Goal: Task Accomplishment & Management: Use online tool/utility

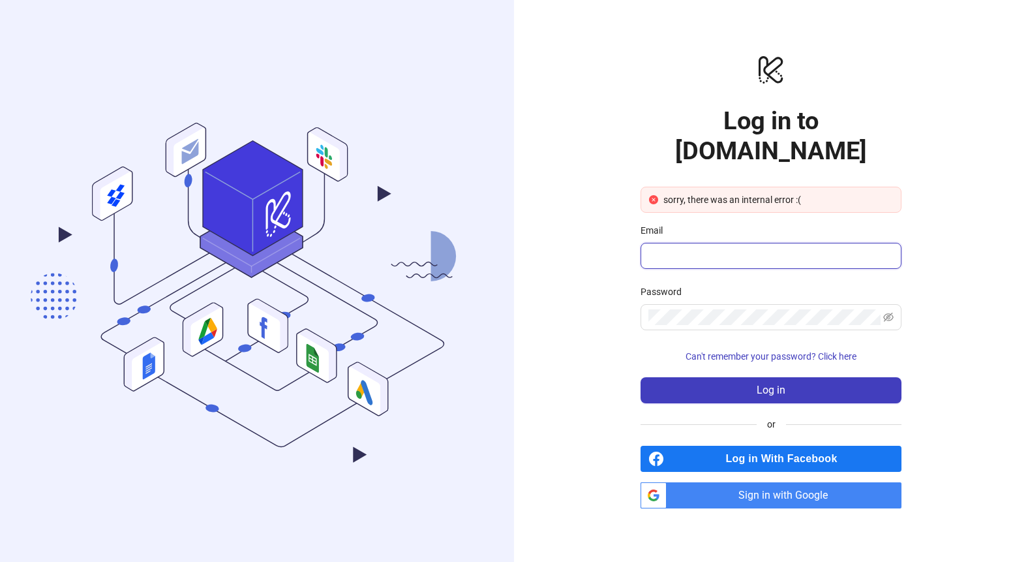
click at [734, 248] on input "Email" at bounding box center [770, 256] width 243 height 16
type input "**********"
click at [771, 482] on span "Sign in with Google" at bounding box center [787, 495] width 230 height 26
click at [746, 253] on span "**********" at bounding box center [771, 256] width 261 height 26
click at [761, 248] on input "**********" at bounding box center [766, 256] width 234 height 16
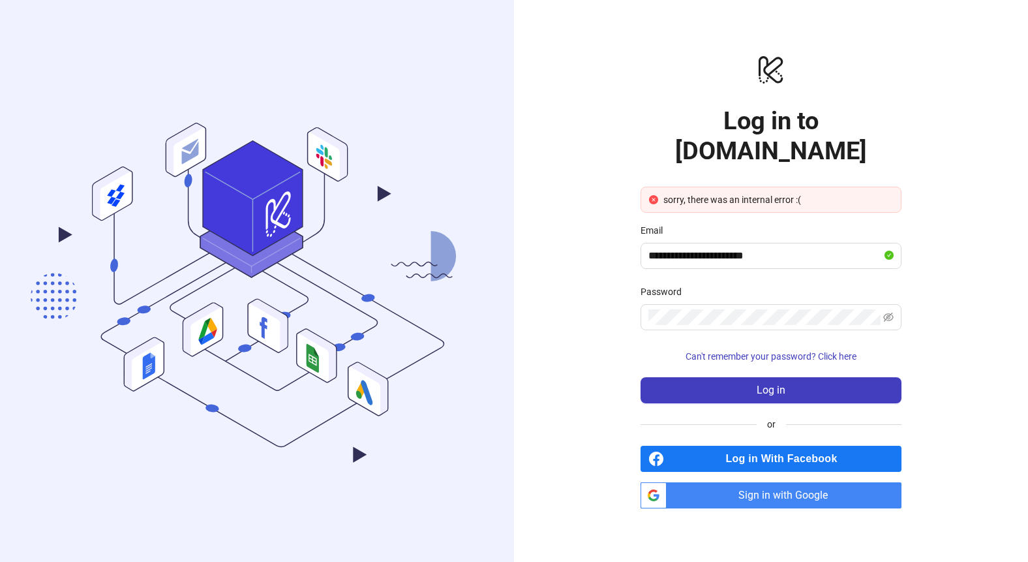
click at [814, 117] on div "**********" at bounding box center [771, 281] width 261 height 455
click at [826, 193] on div "sorry, there was an internal error :(" at bounding box center [779, 200] width 230 height 14
click at [787, 193] on div "sorry, there was an internal error :(" at bounding box center [779, 200] width 230 height 14
click at [795, 248] on input "**********" at bounding box center [766, 256] width 234 height 16
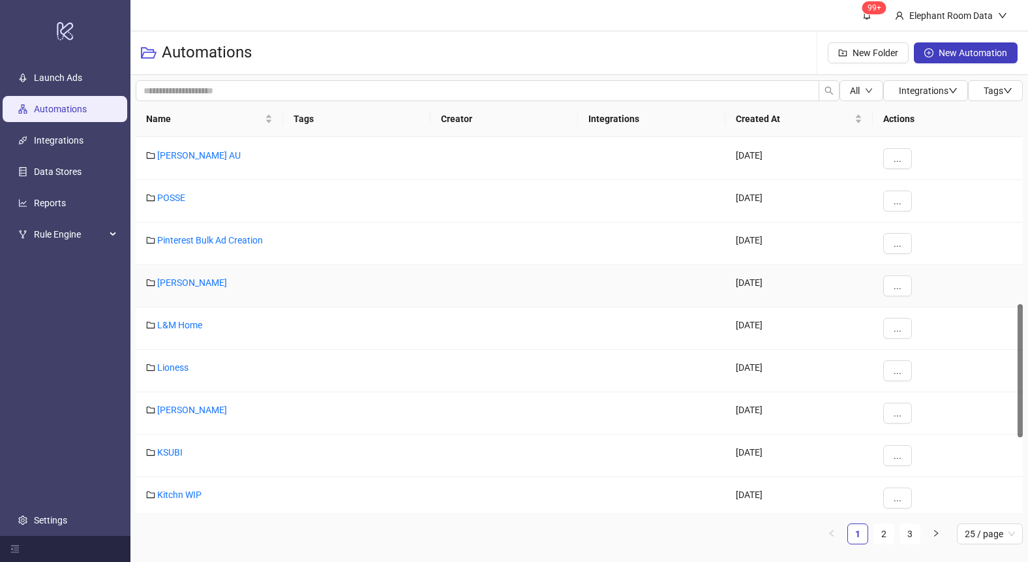
scroll to position [471, 0]
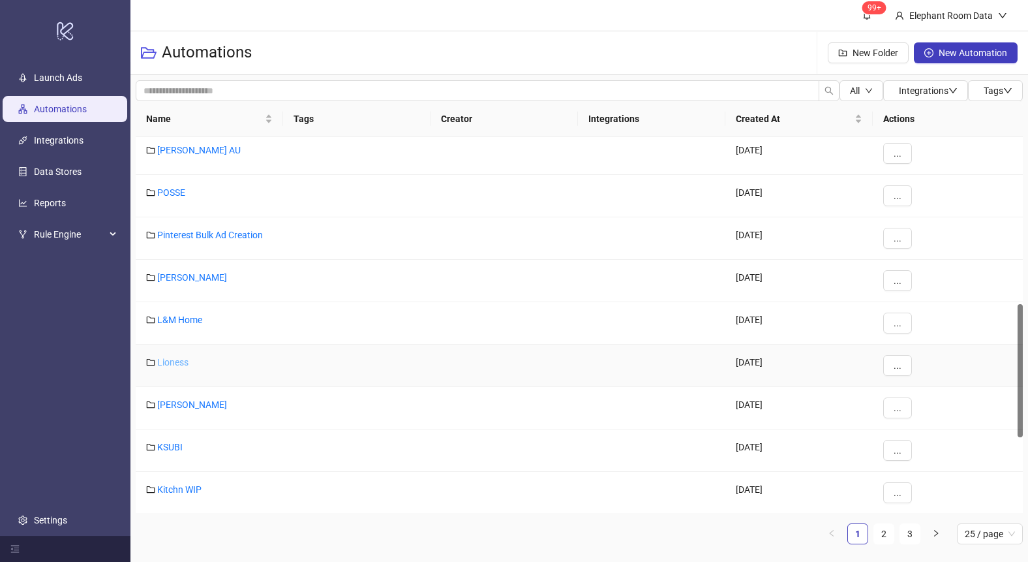
click at [169, 360] on link "Lioness" at bounding box center [172, 362] width 31 height 10
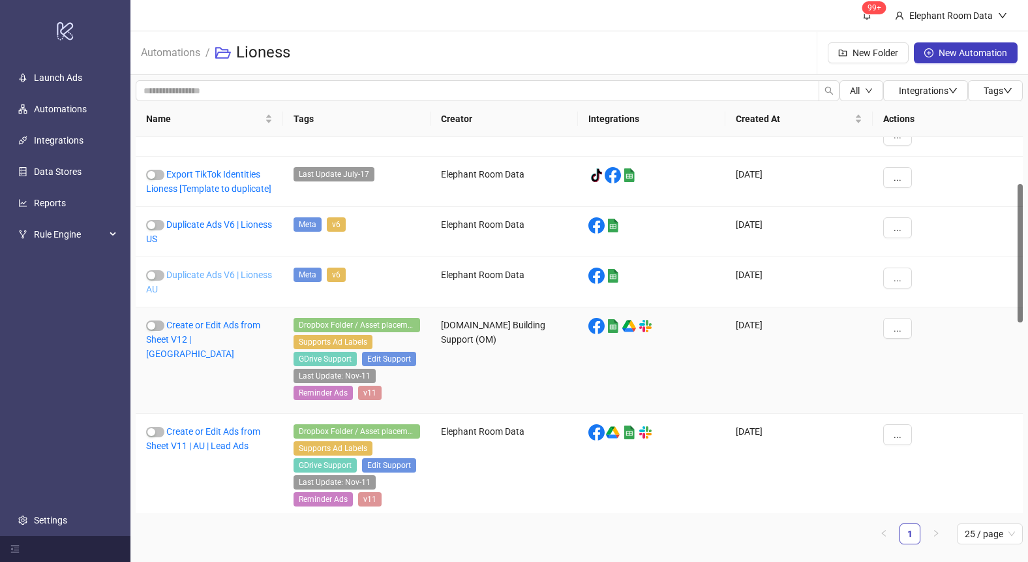
scroll to position [132, 0]
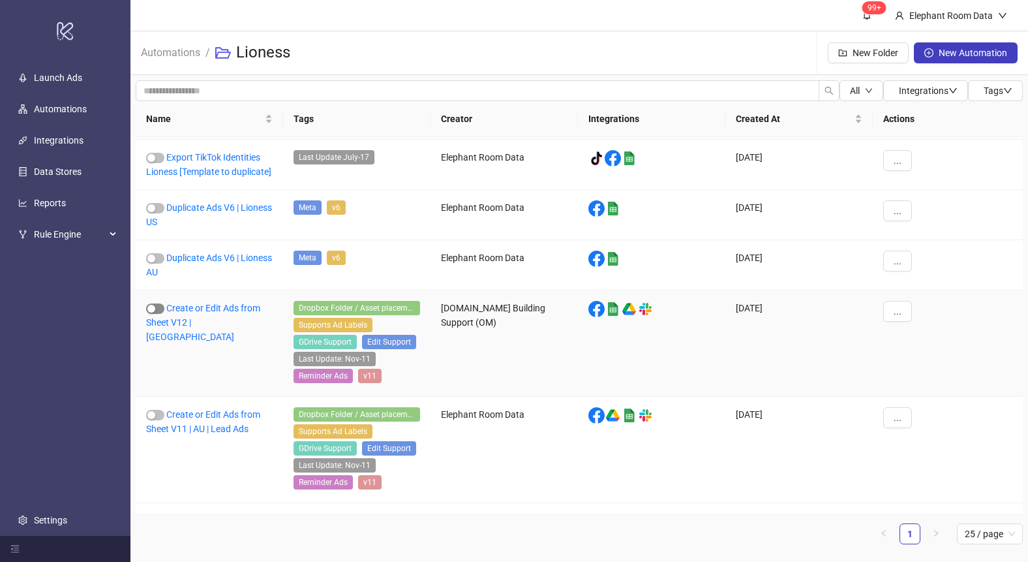
click at [156, 314] on span "button" at bounding box center [155, 308] width 18 height 10
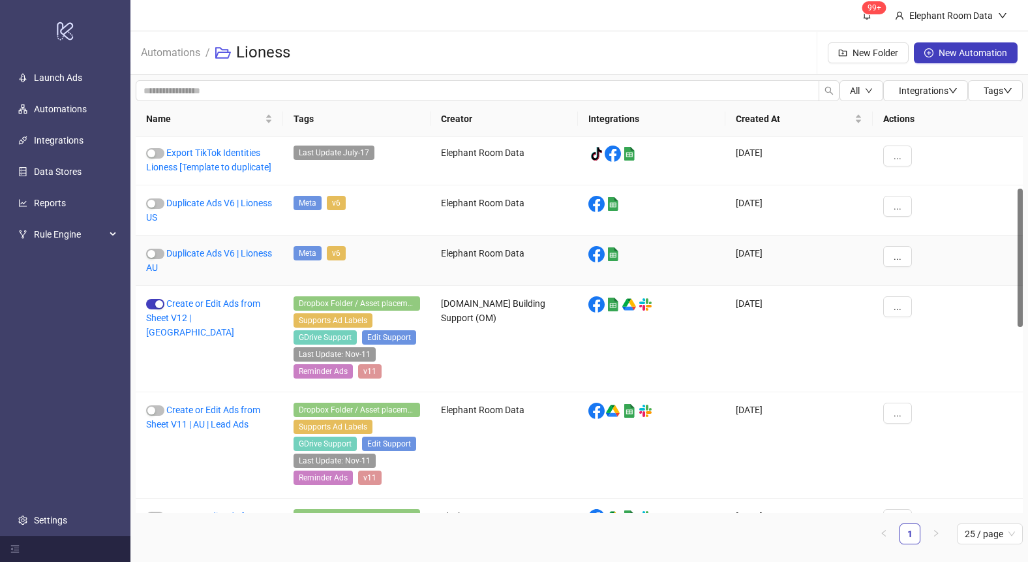
scroll to position [135, 0]
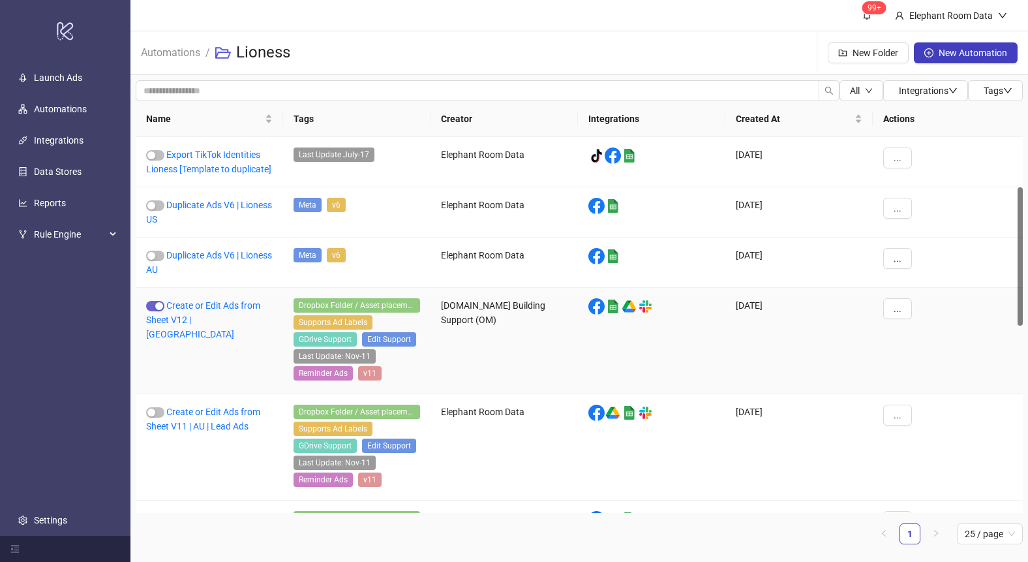
click at [152, 311] on span "button" at bounding box center [155, 306] width 18 height 10
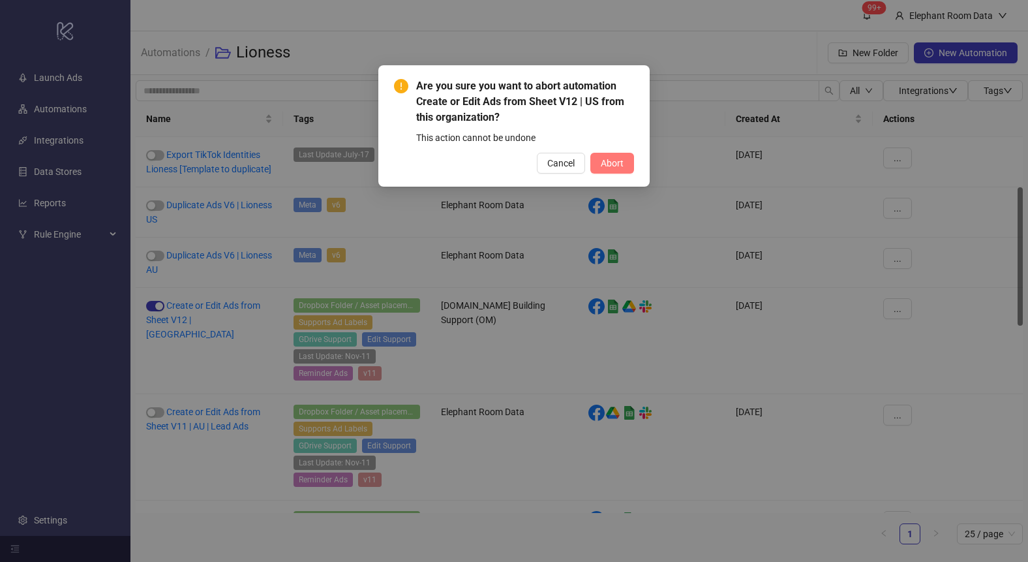
click at [611, 159] on span "Abort" at bounding box center [612, 163] width 23 height 10
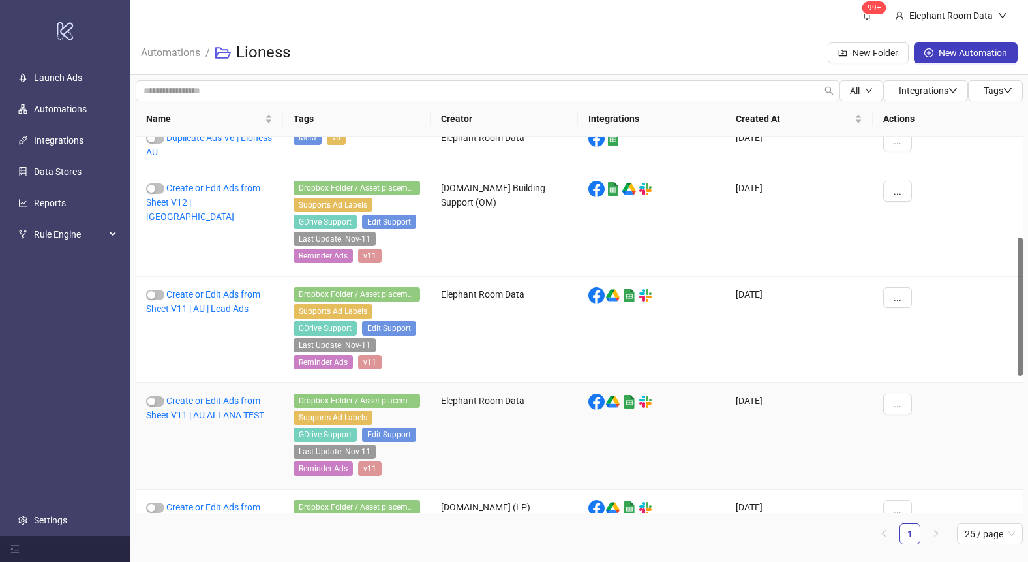
scroll to position [280, 0]
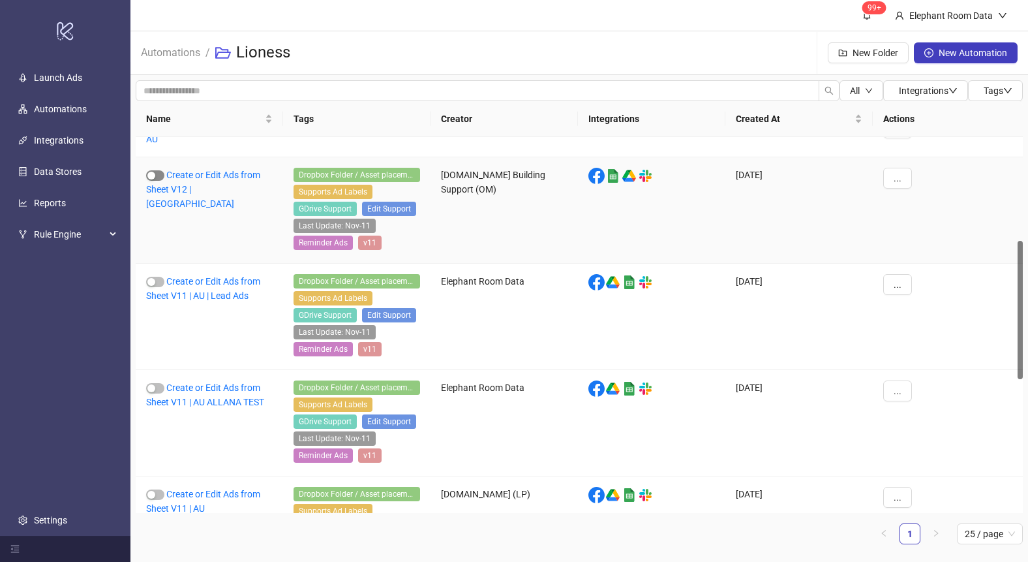
click at [155, 176] on div "button" at bounding box center [151, 176] width 8 height 8
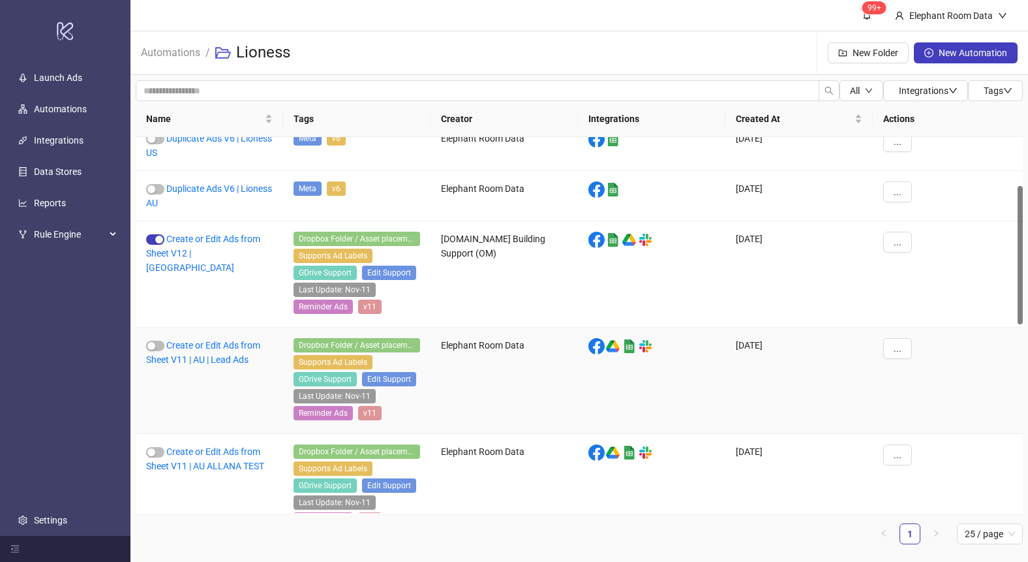
scroll to position [121, 0]
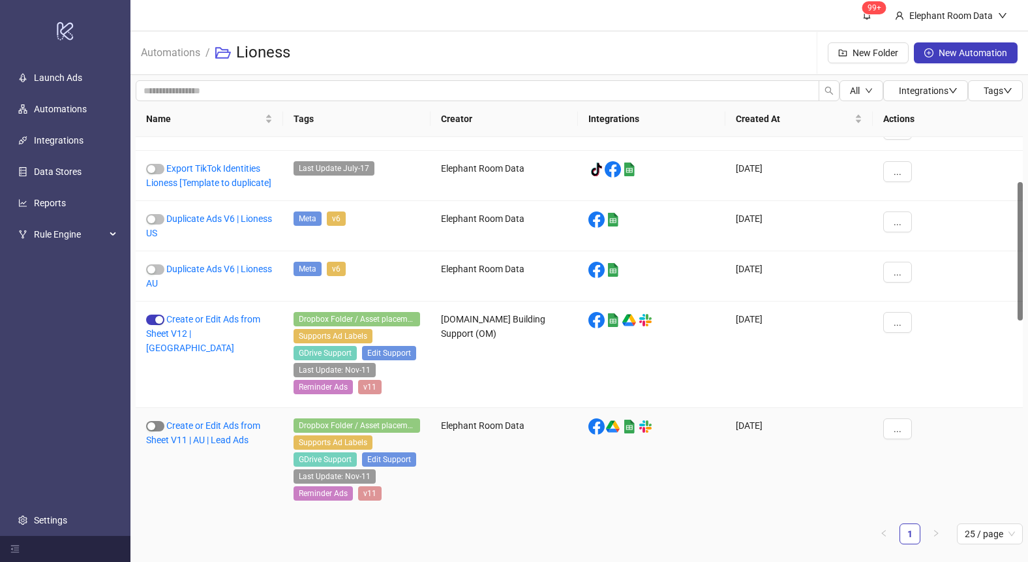
click at [149, 430] on div "button" at bounding box center [151, 426] width 8 height 8
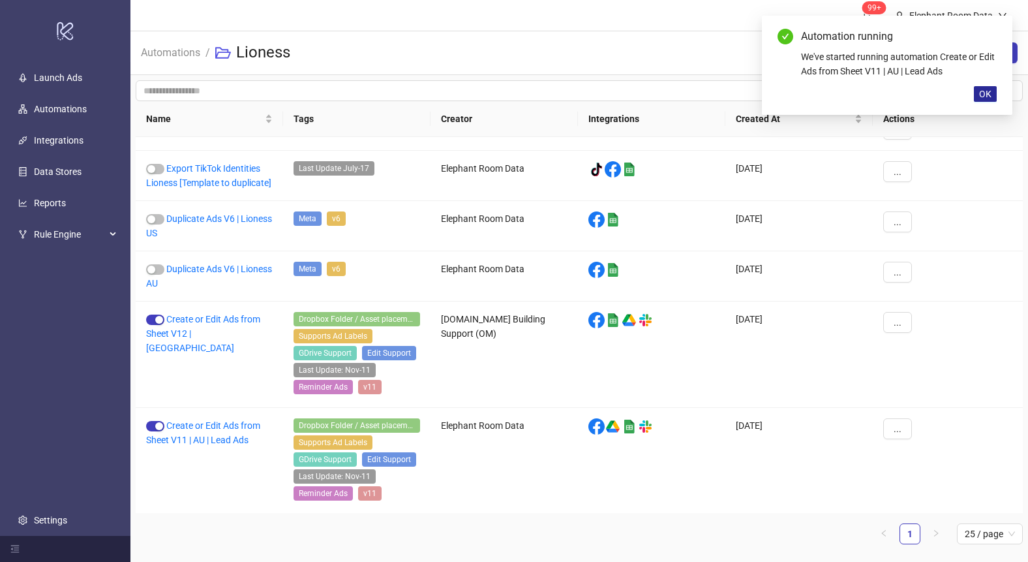
click at [984, 91] on span "OK" at bounding box center [986, 94] width 12 height 10
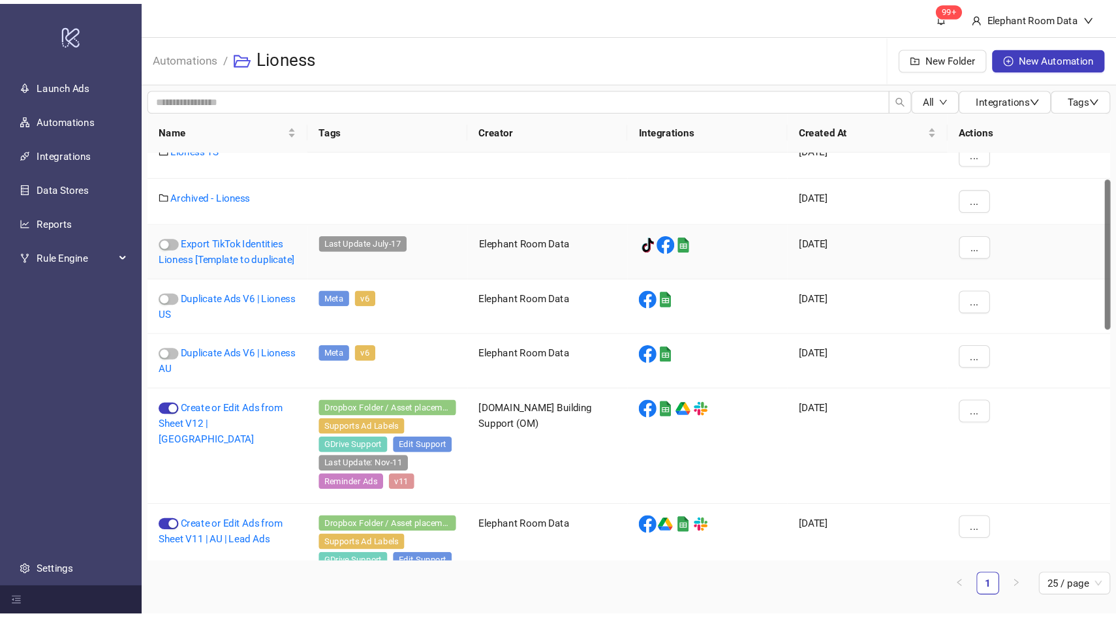
scroll to position [67, 0]
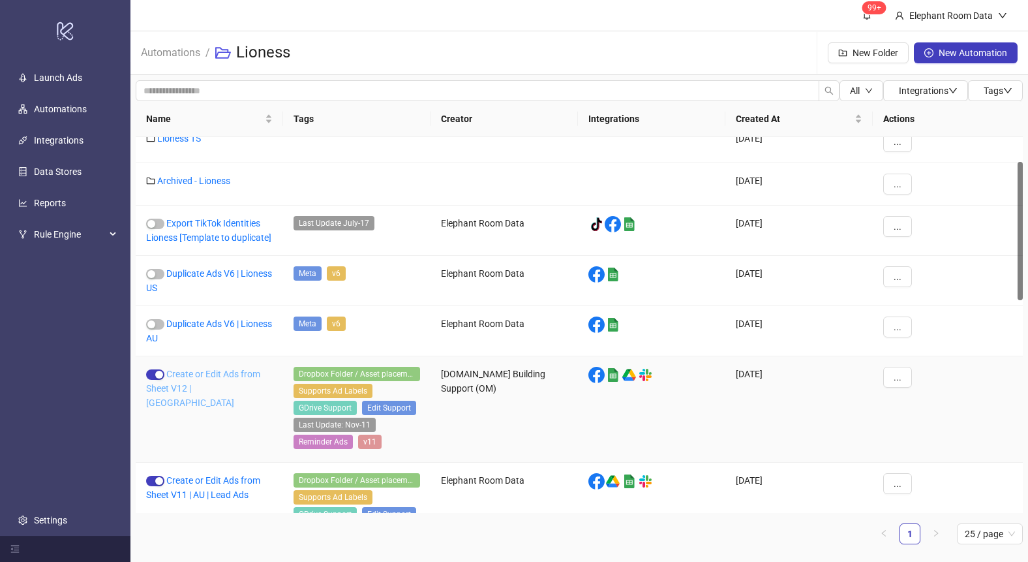
click at [186, 404] on link "Create or Edit Ads from Sheet V12 | [GEOGRAPHIC_DATA]" at bounding box center [203, 388] width 114 height 39
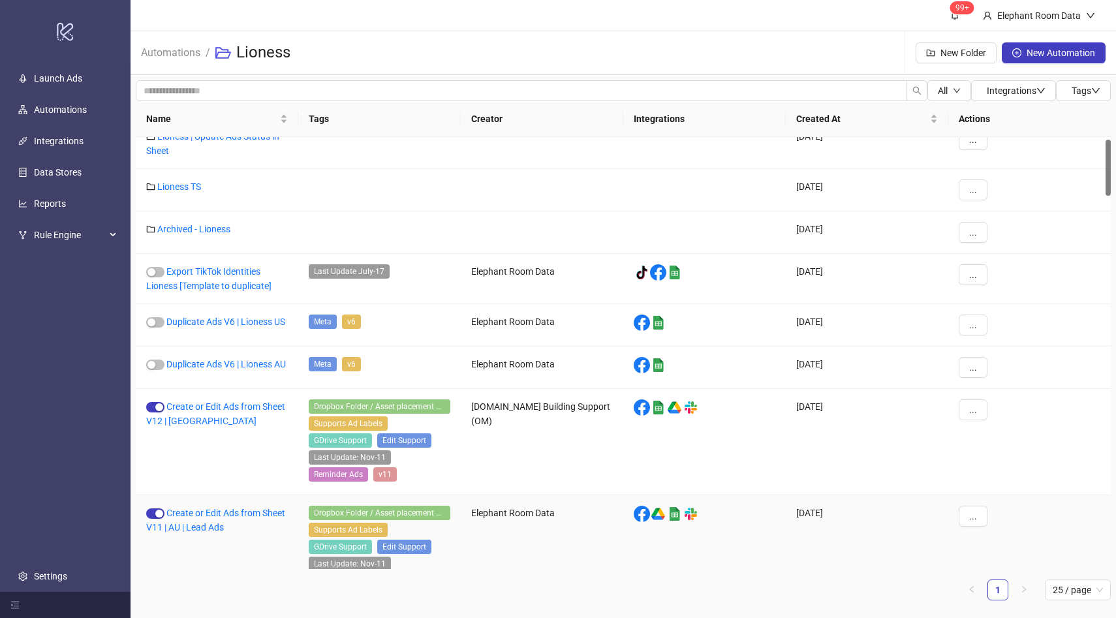
scroll to position [24, 0]
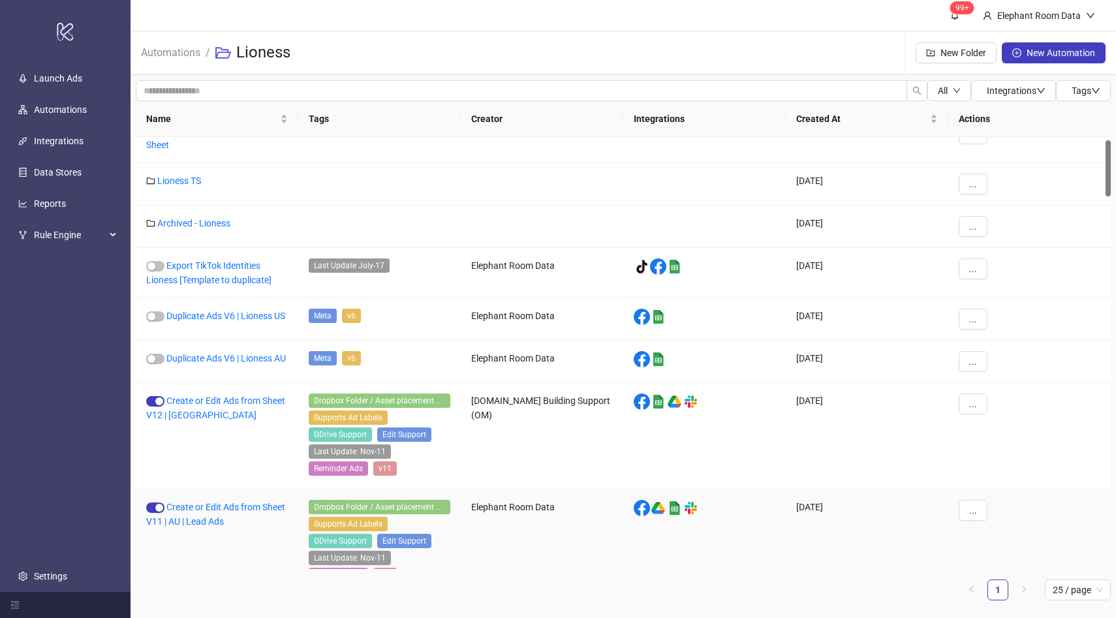
click at [216, 530] on div "Create or Edit Ads from Sheet V11 | AU | Lead Ads" at bounding box center [217, 542] width 162 height 106
click at [207, 527] on link "Create or Edit Ads from Sheet V11 | AU | Lead Ads" at bounding box center [215, 514] width 139 height 25
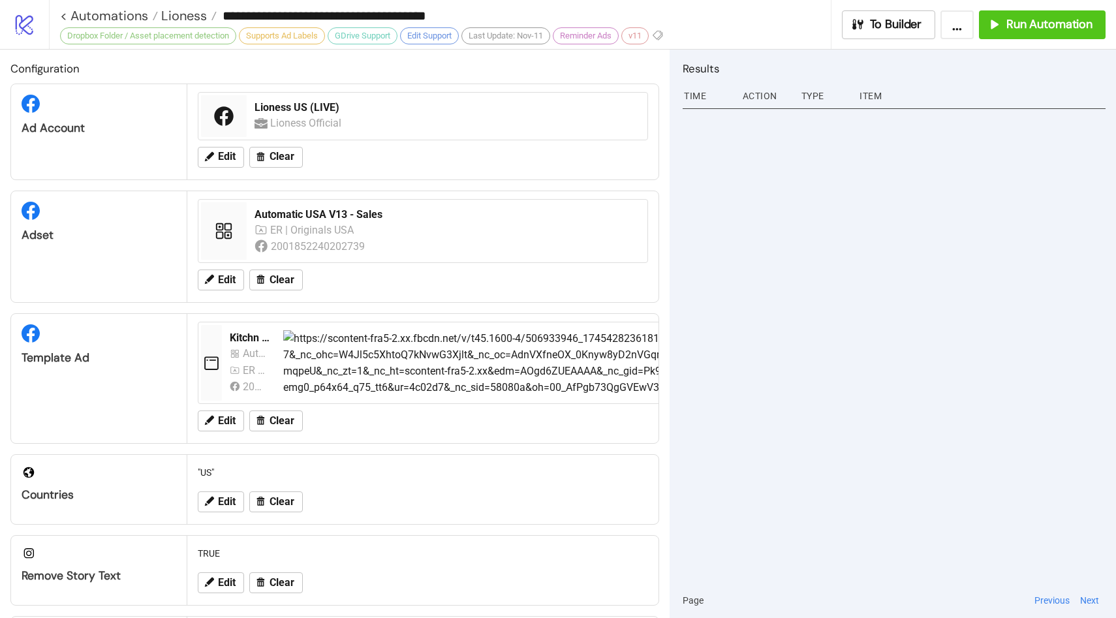
type input "**********"
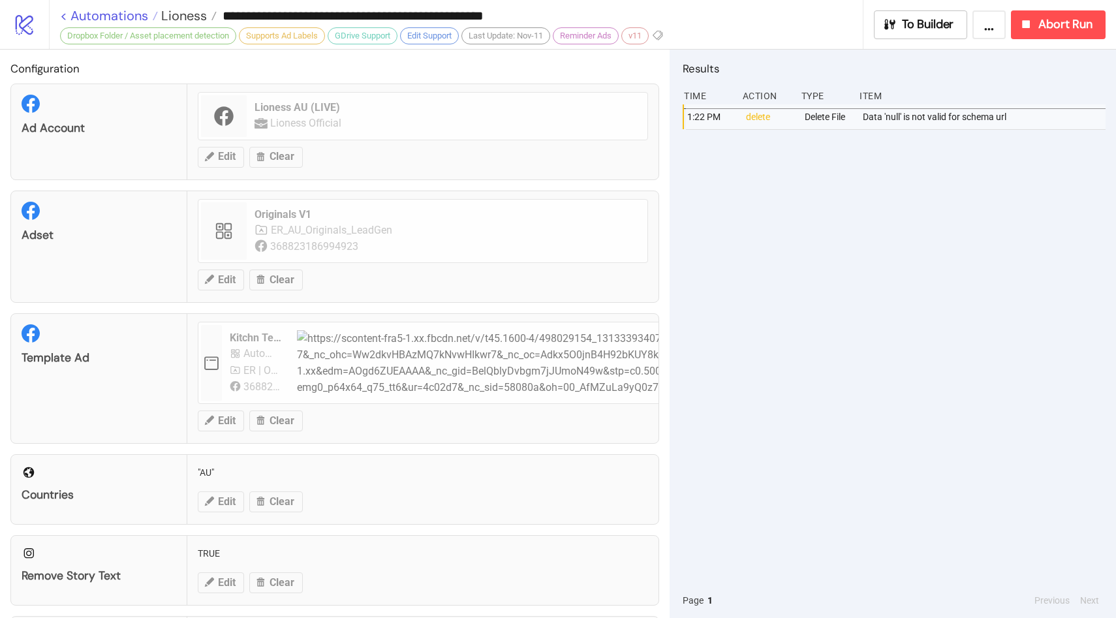
click at [80, 11] on link "< Automations" at bounding box center [109, 15] width 98 height 13
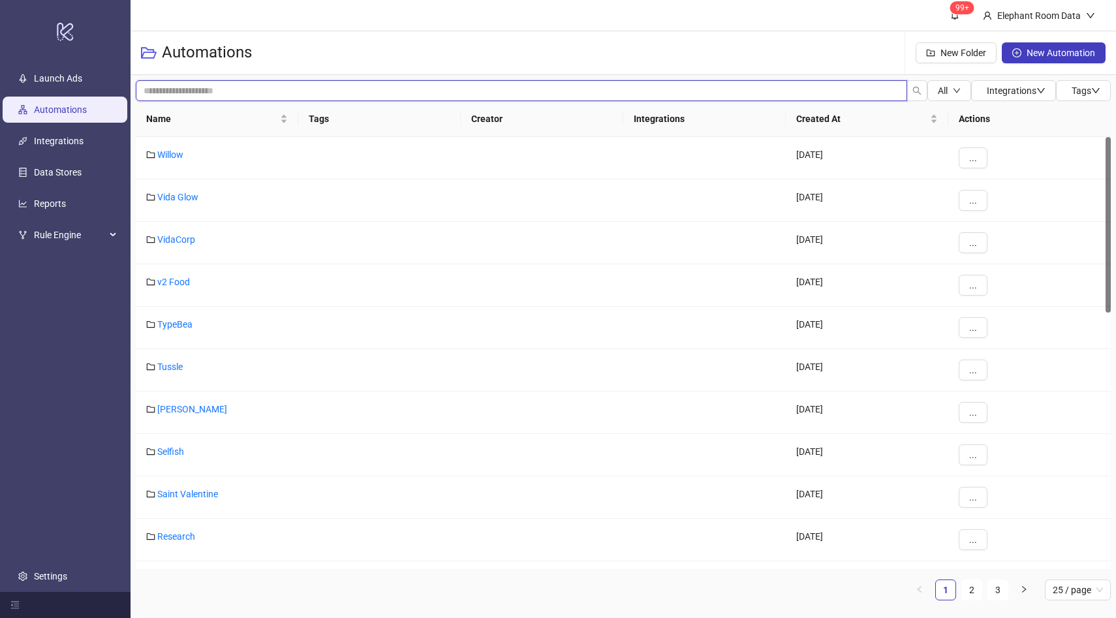
click at [240, 86] on input "search" at bounding box center [521, 90] width 771 height 21
type input "*"
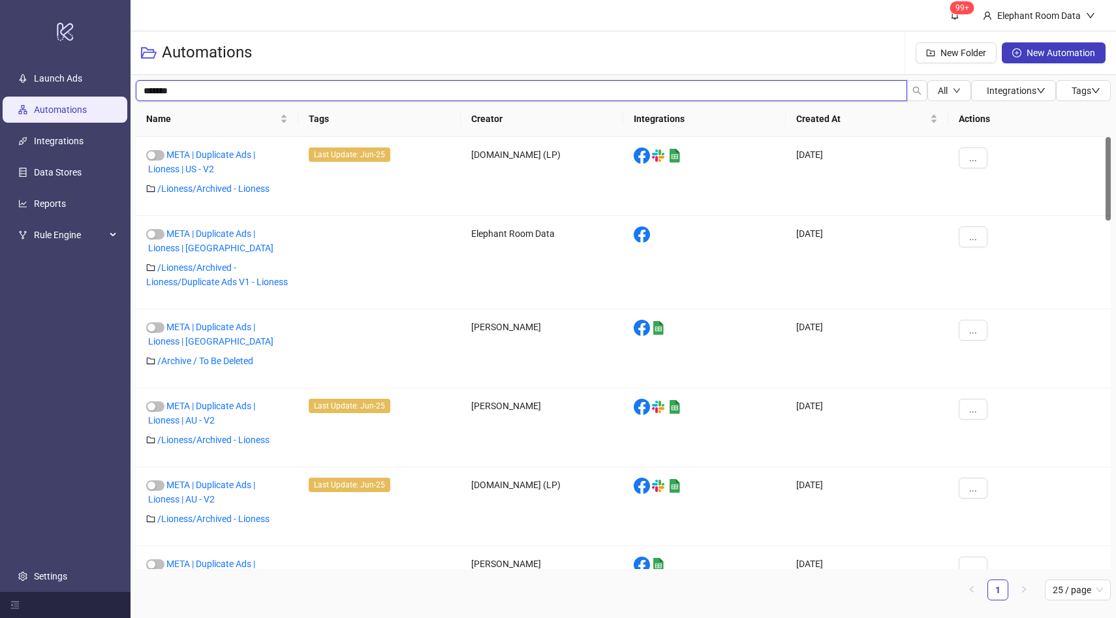
click at [824, 90] on input "*******" at bounding box center [521, 90] width 771 height 21
type input "*"
click at [73, 110] on link "Automations" at bounding box center [60, 109] width 53 height 10
click at [82, 82] on link "Launch Ads" at bounding box center [58, 78] width 48 height 10
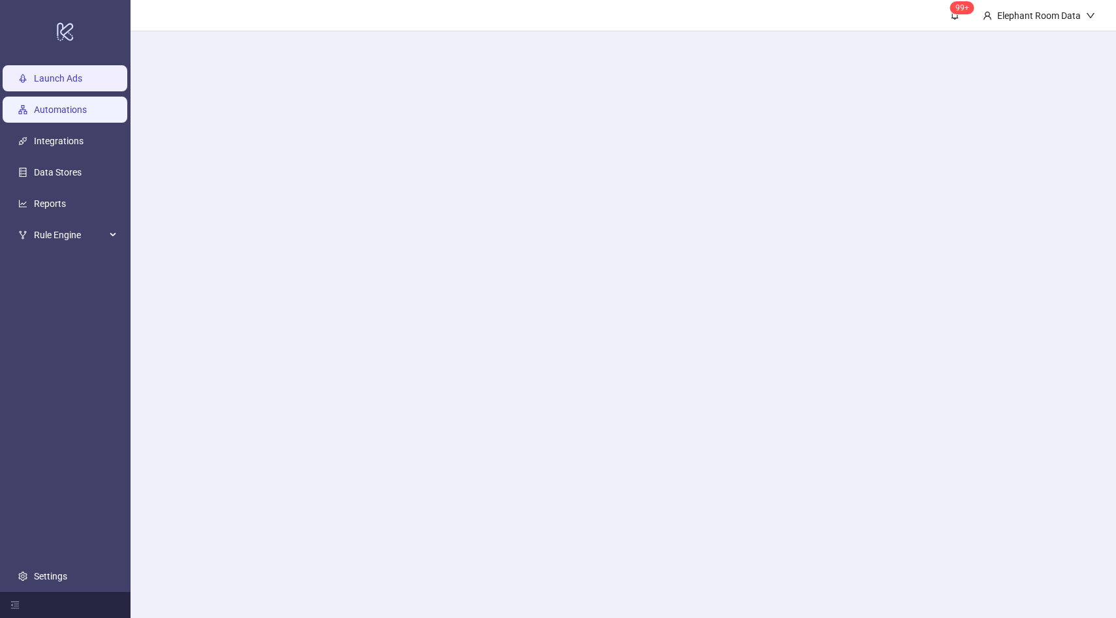
click at [84, 110] on link "Automations" at bounding box center [60, 109] width 53 height 10
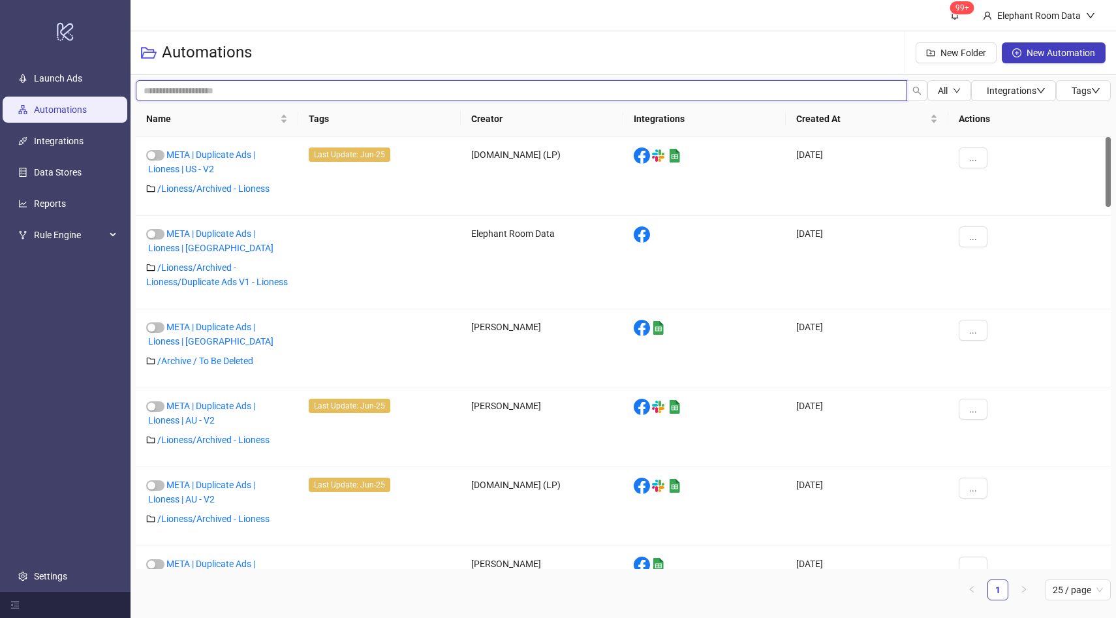
click at [181, 99] on input "search" at bounding box center [521, 90] width 771 height 21
click at [213, 50] on h3 "Automations" at bounding box center [207, 52] width 90 height 21
click at [151, 59] on icon "folder-open" at bounding box center [149, 53] width 16 height 16
click at [151, 50] on icon "folder-open" at bounding box center [149, 53] width 16 height 16
click at [85, 107] on link "Automations" at bounding box center [60, 109] width 53 height 10
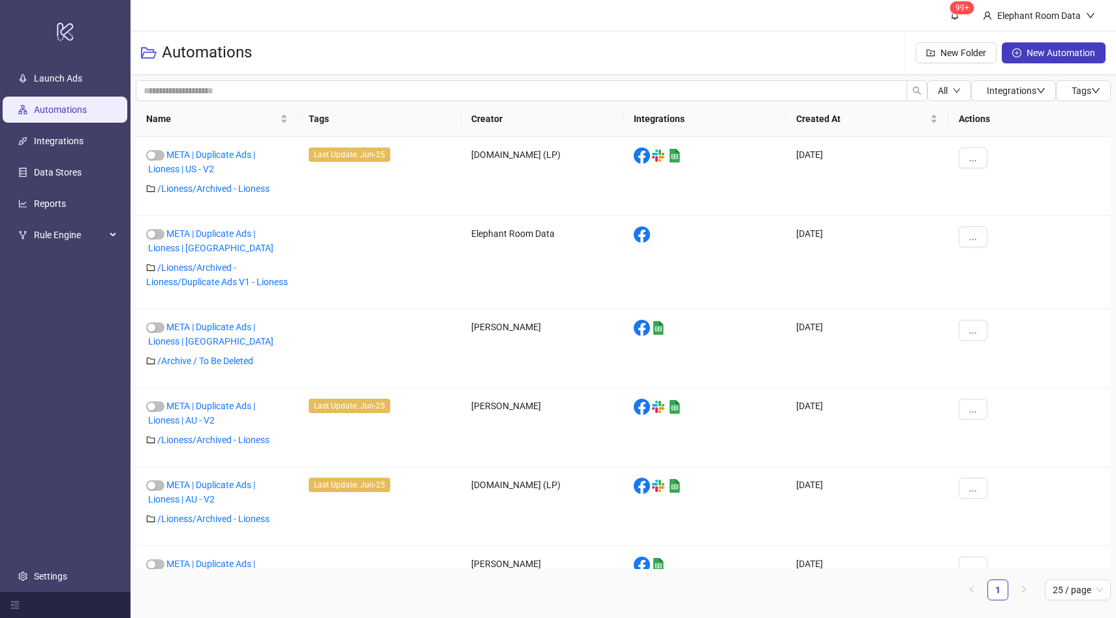
click at [85, 107] on link "Automations" at bounding box center [60, 109] width 53 height 10
click at [161, 52] on div "Automations" at bounding box center [201, 53] width 121 height 42
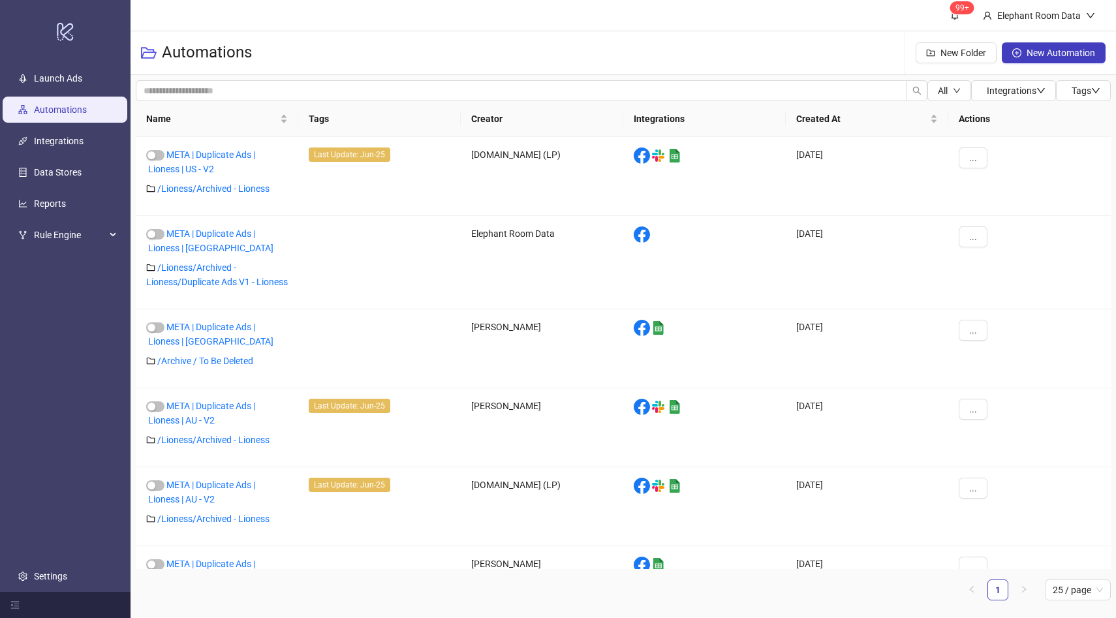
click at [153, 52] on icon "folder-open" at bounding box center [149, 53] width 16 height 12
click at [1024, 16] on div "Elephant Room Data" at bounding box center [1039, 15] width 94 height 14
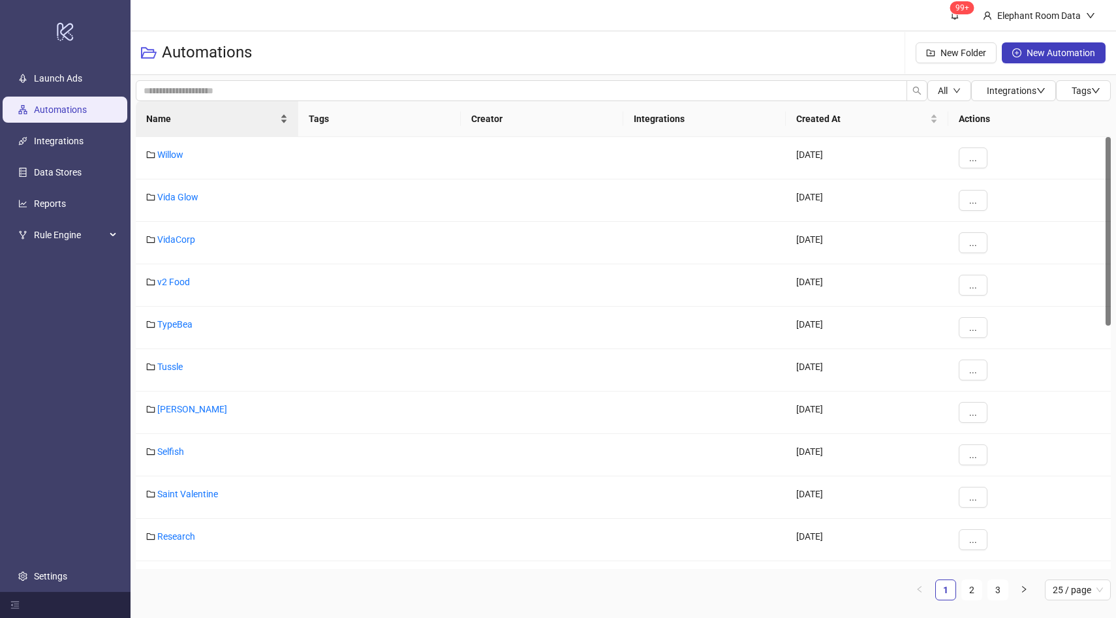
click at [223, 116] on span "Name" at bounding box center [211, 119] width 131 height 14
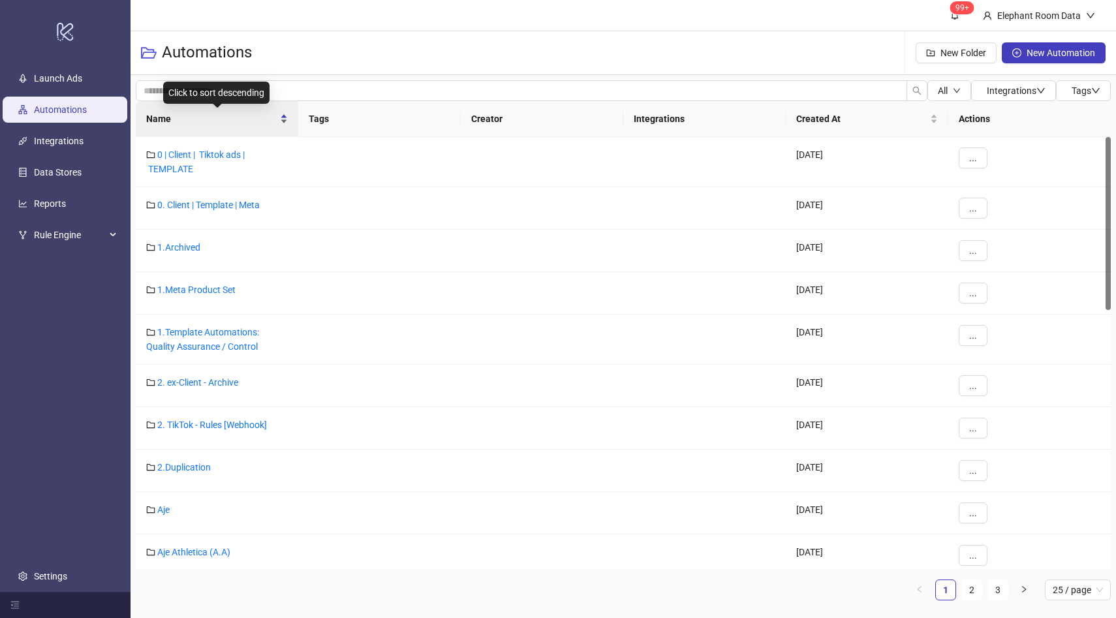
click at [219, 122] on span "Name" at bounding box center [211, 119] width 131 height 14
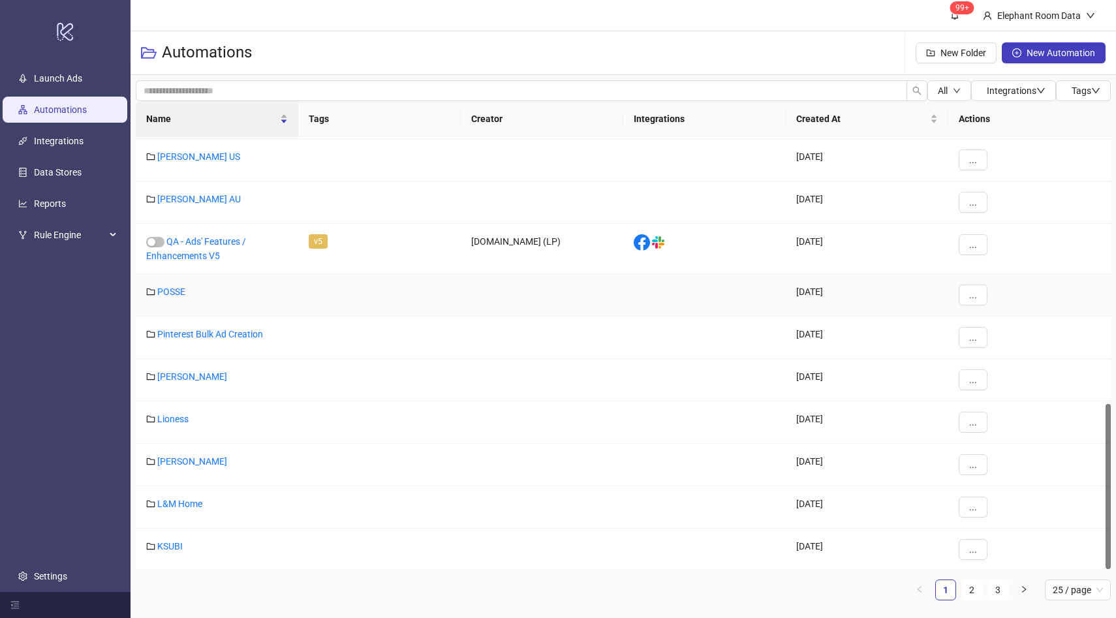
scroll to position [695, 0]
click at [178, 416] on link "Lioness" at bounding box center [172, 417] width 31 height 10
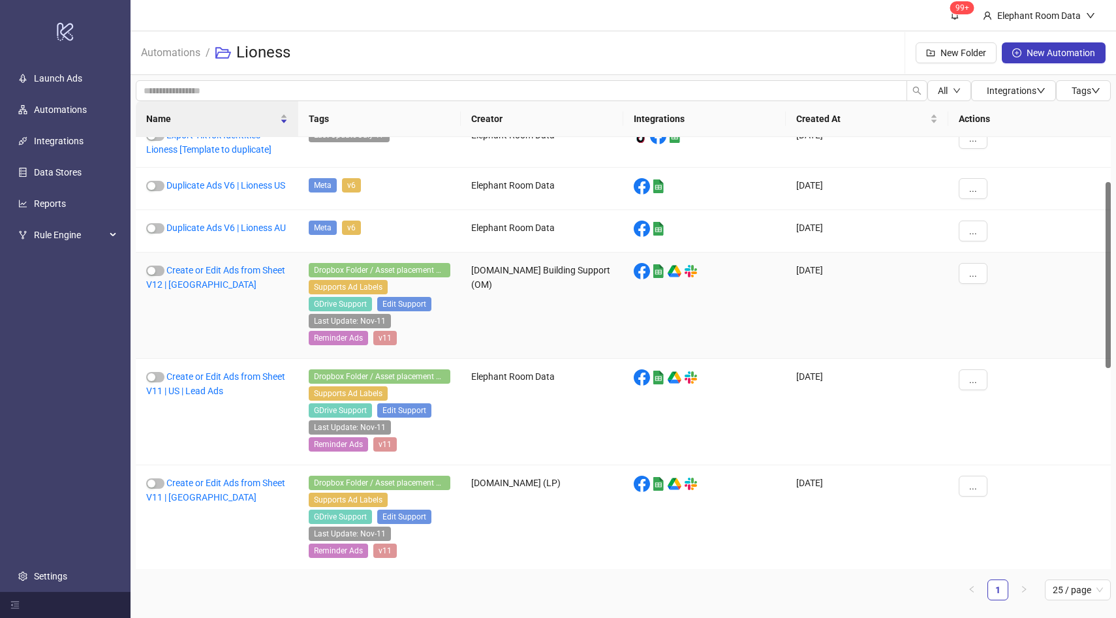
scroll to position [97, 0]
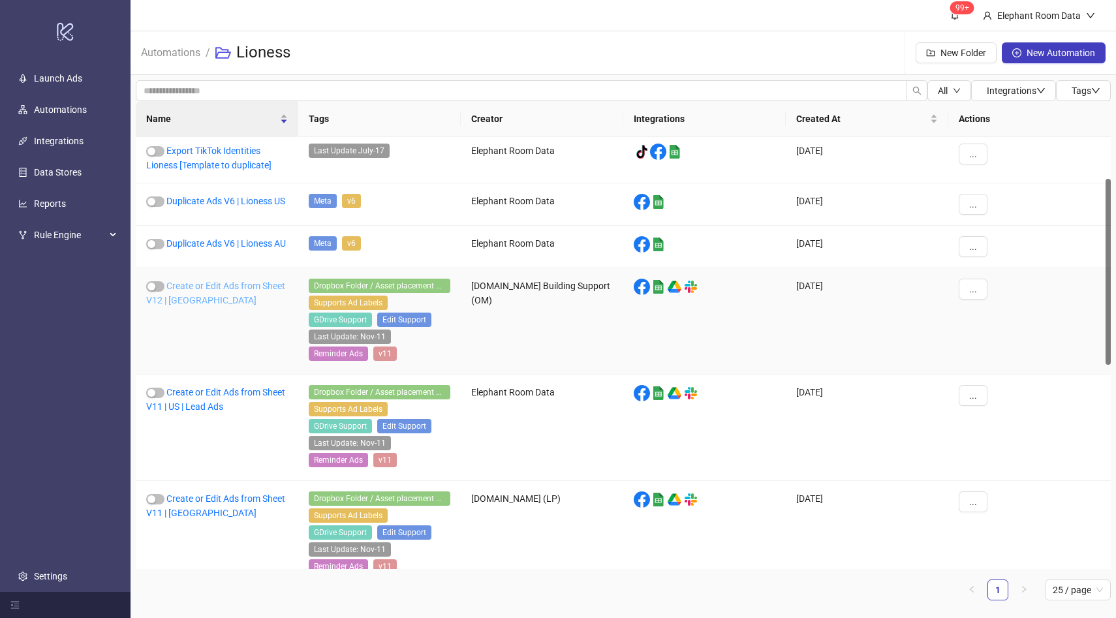
click at [234, 303] on link "Create or Edit Ads from Sheet V12 | [GEOGRAPHIC_DATA]" at bounding box center [215, 293] width 139 height 25
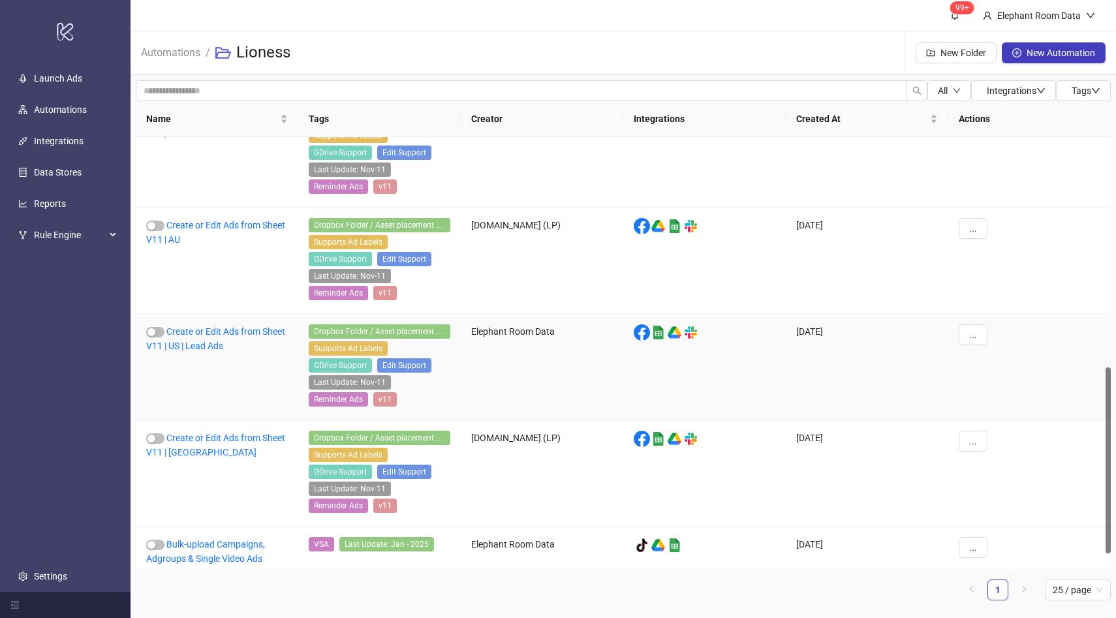
scroll to position [536, 0]
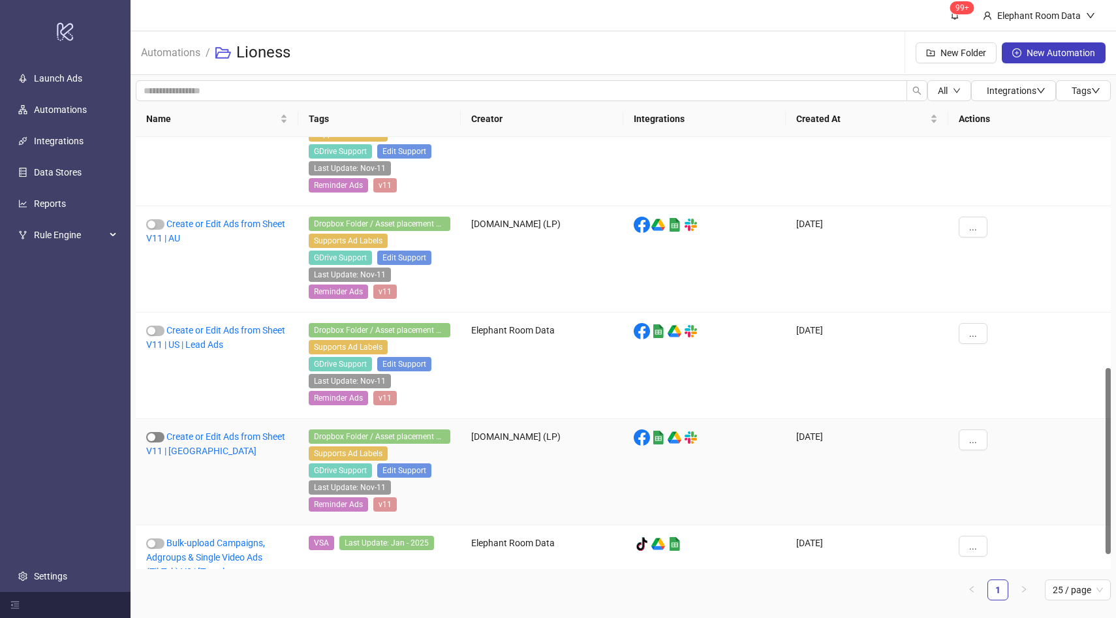
click at [157, 438] on span "button" at bounding box center [155, 437] width 18 height 10
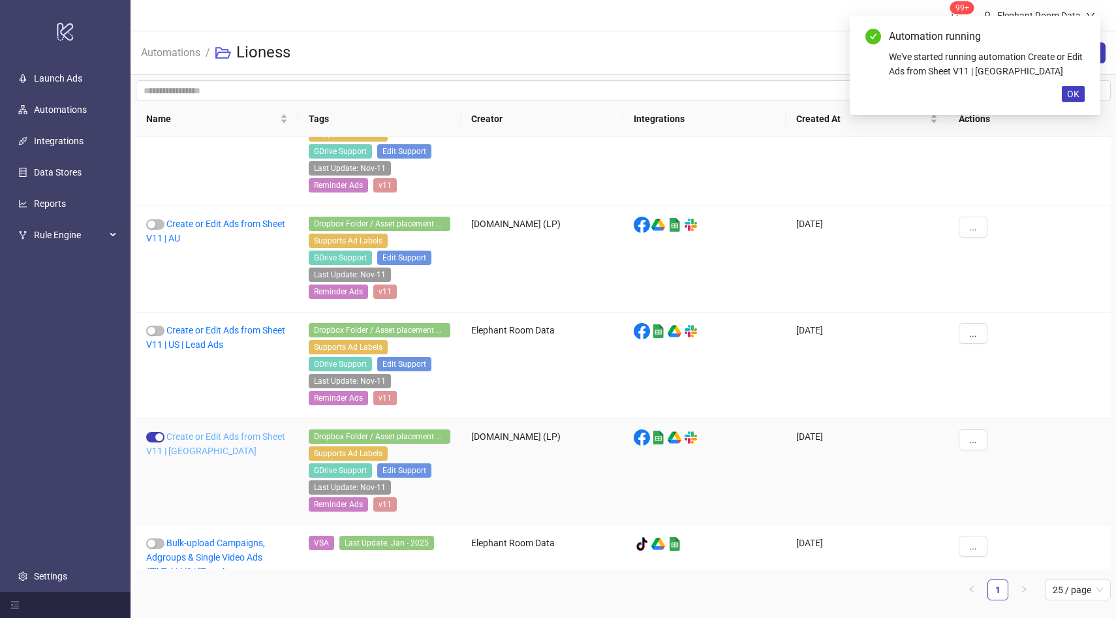
click at [191, 437] on link "Create or Edit Ads from Sheet V11 | [GEOGRAPHIC_DATA]" at bounding box center [215, 443] width 139 height 25
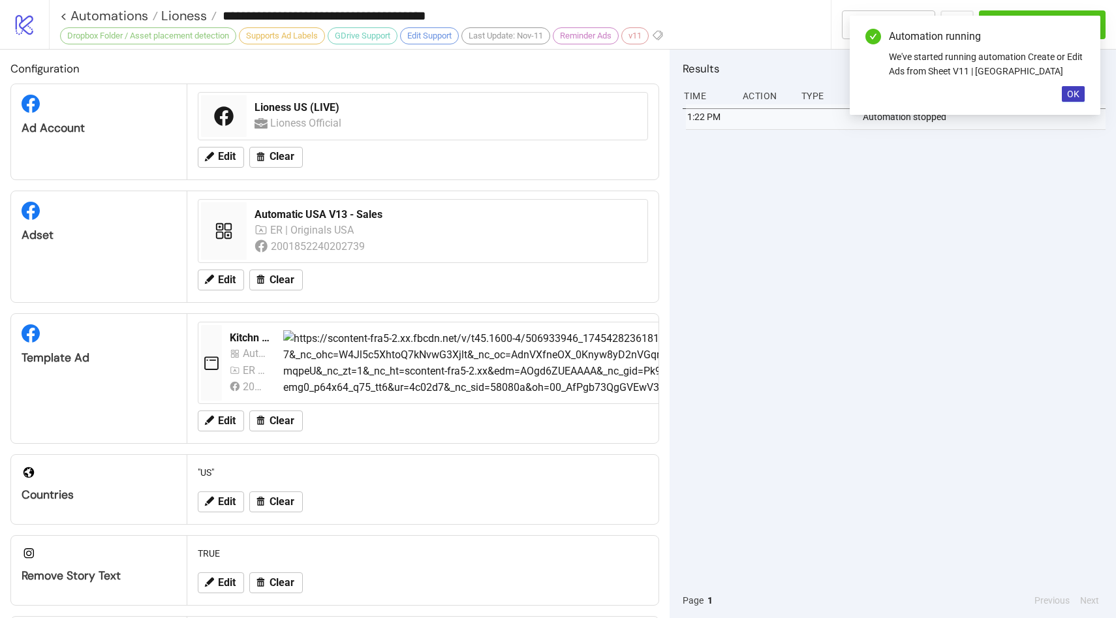
type input "**********"
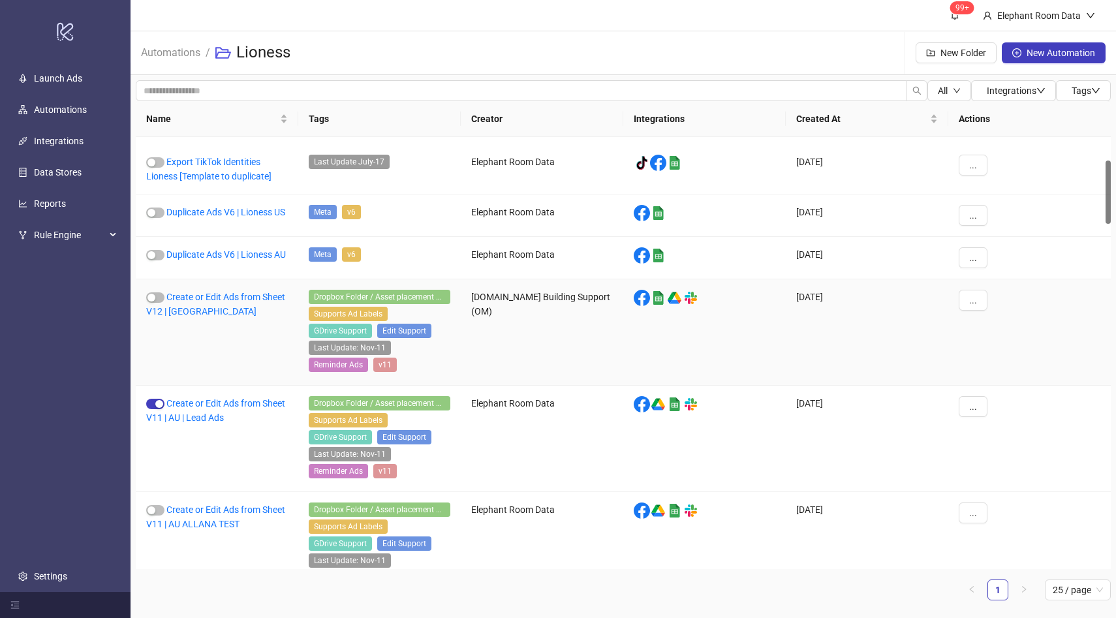
scroll to position [162, 0]
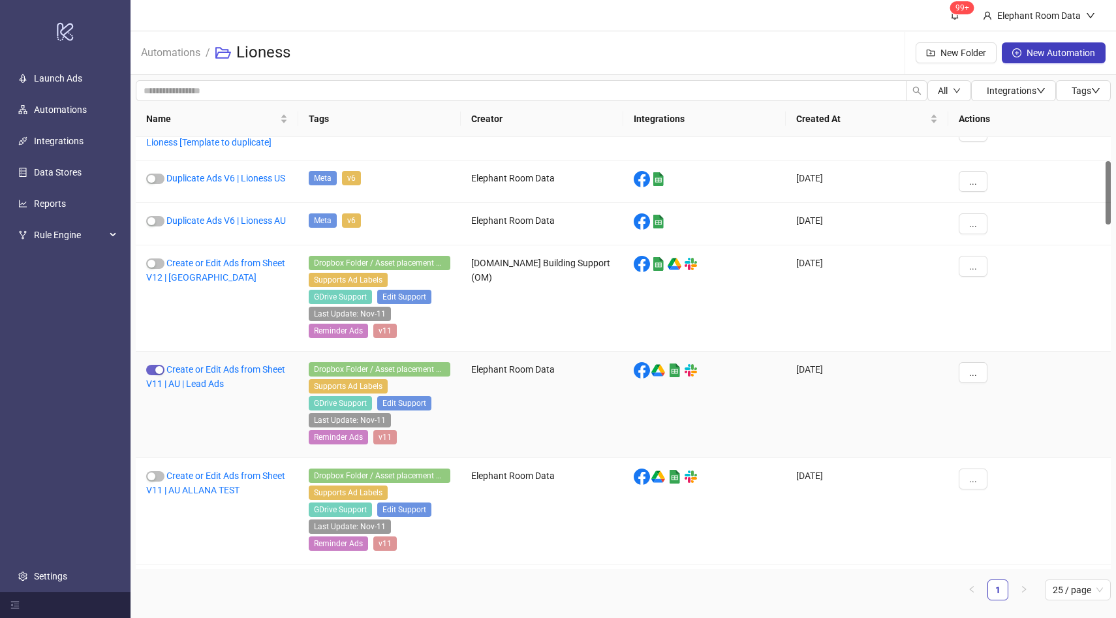
click at [154, 375] on span "button" at bounding box center [155, 370] width 18 height 10
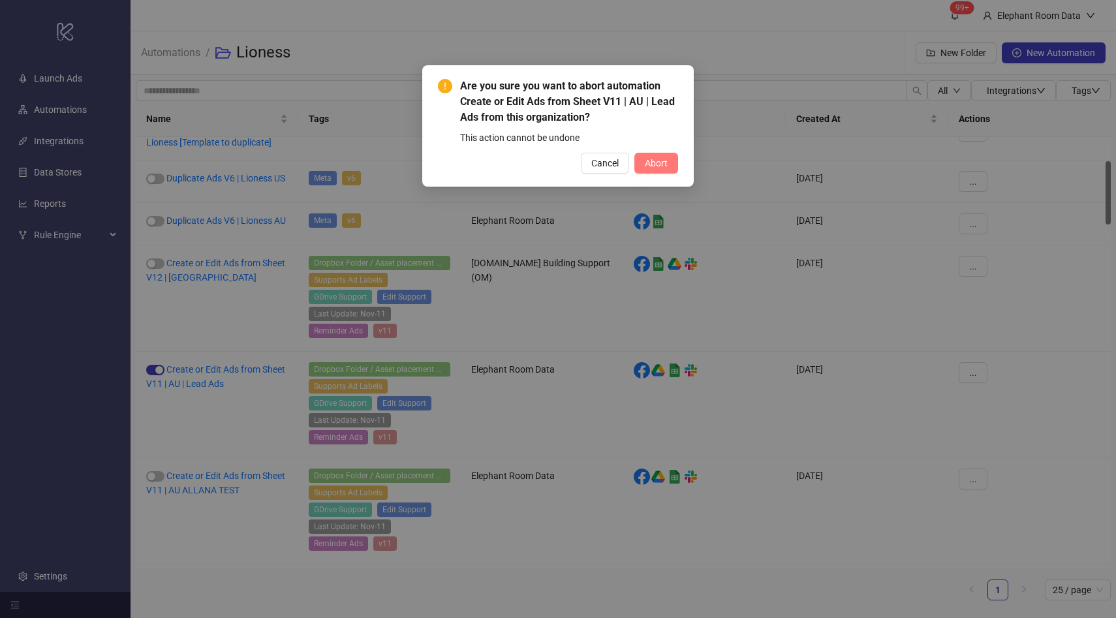
click at [652, 159] on span "Abort" at bounding box center [656, 163] width 23 height 10
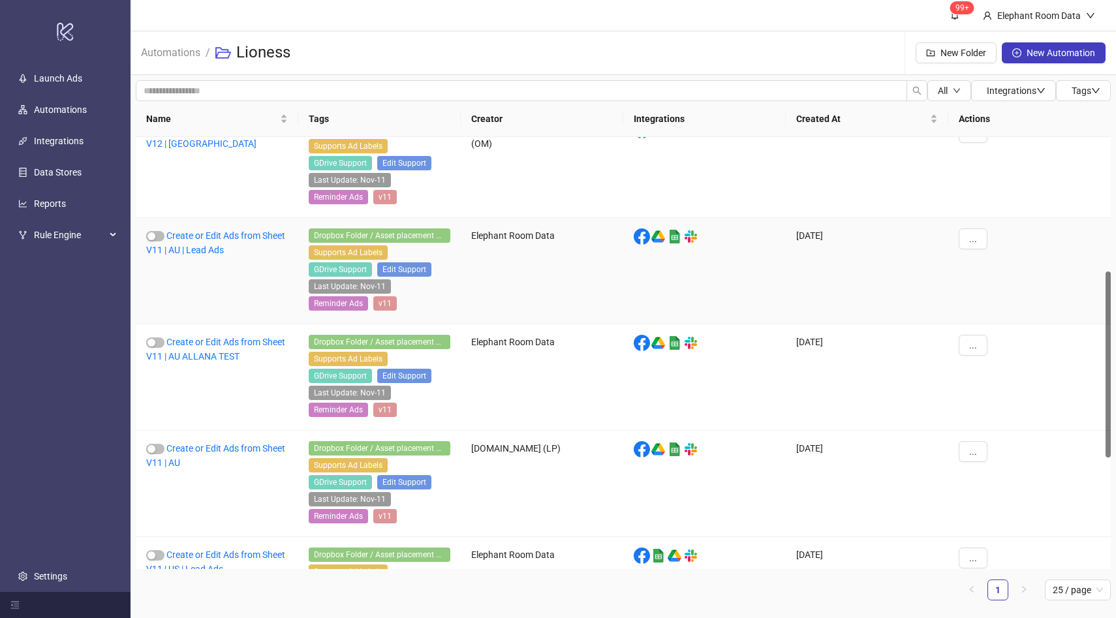
scroll to position [310, 0]
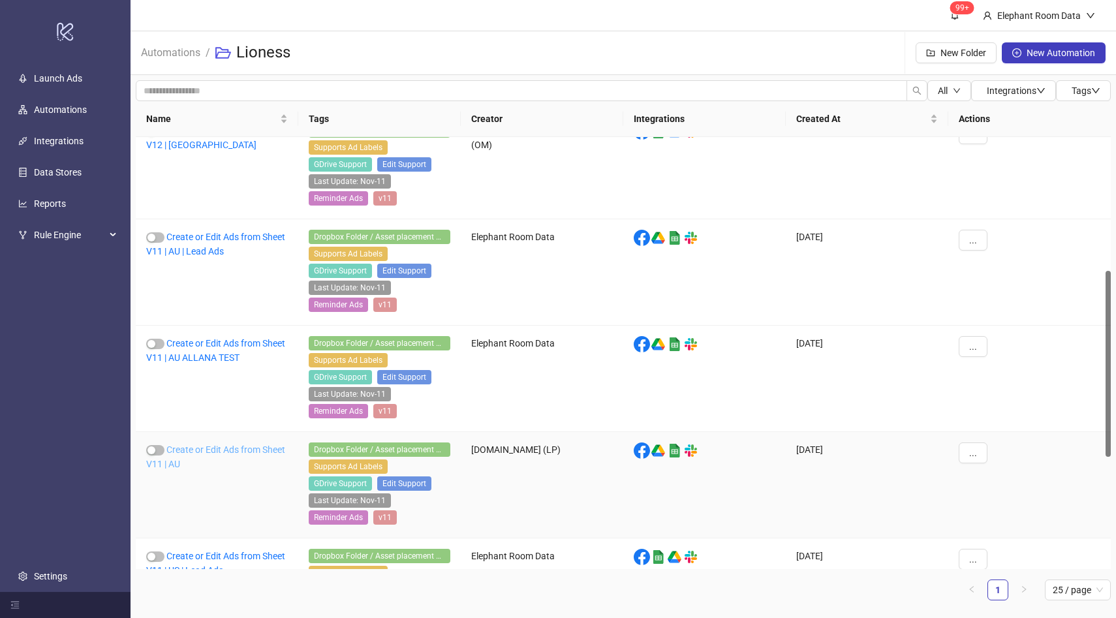
click at [196, 451] on link "Create or Edit Ads from Sheet V11 | AU" at bounding box center [215, 456] width 139 height 25
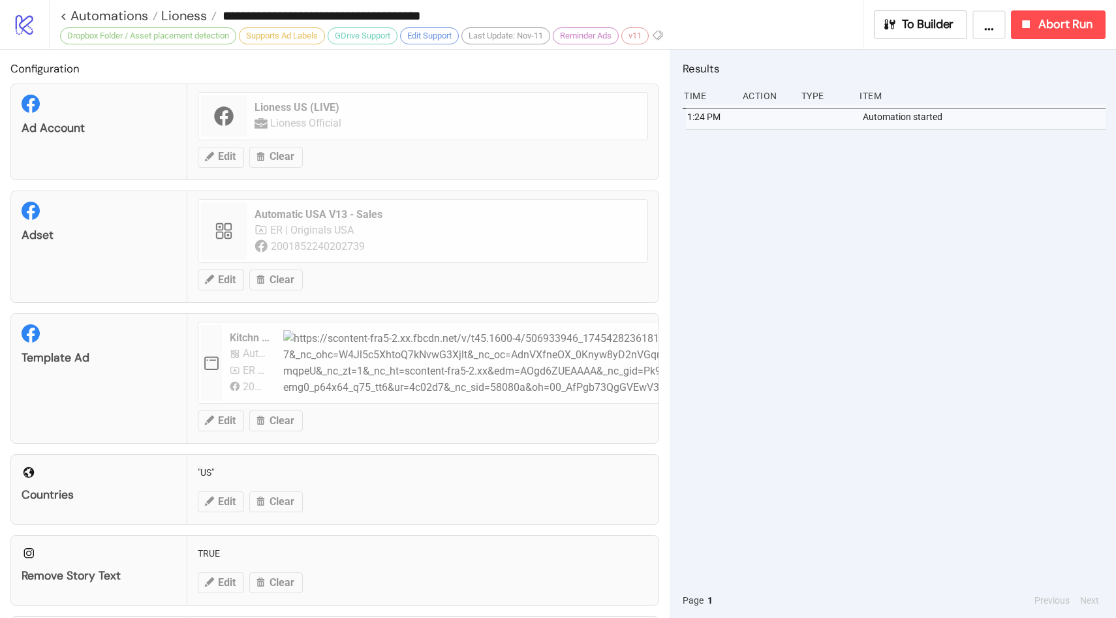
type input "**********"
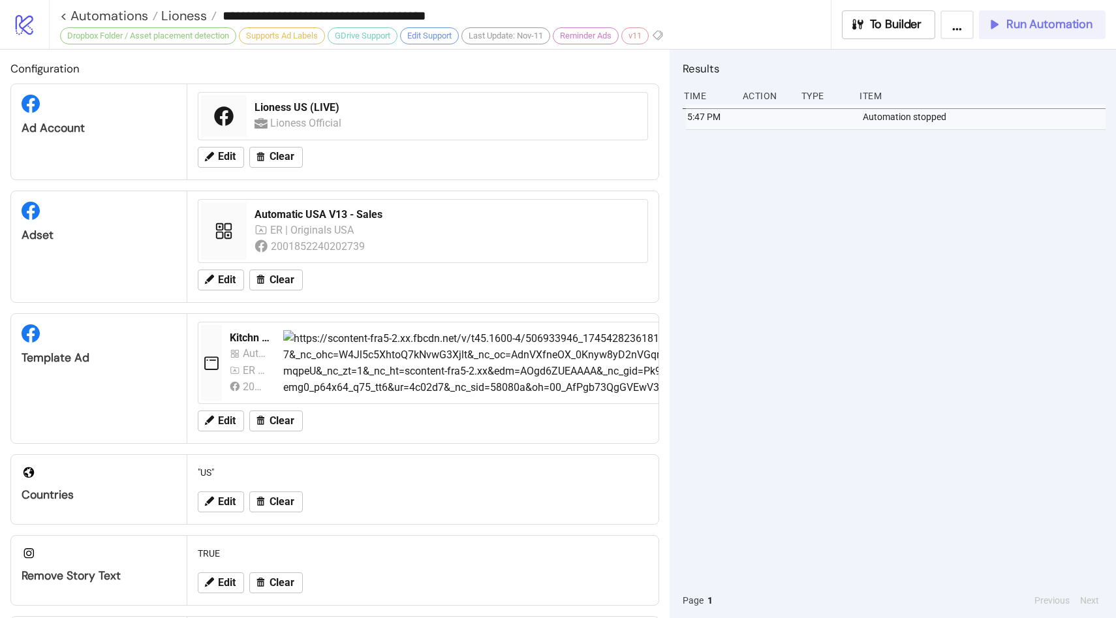
click at [1023, 35] on button "Run Automation" at bounding box center [1042, 24] width 127 height 29
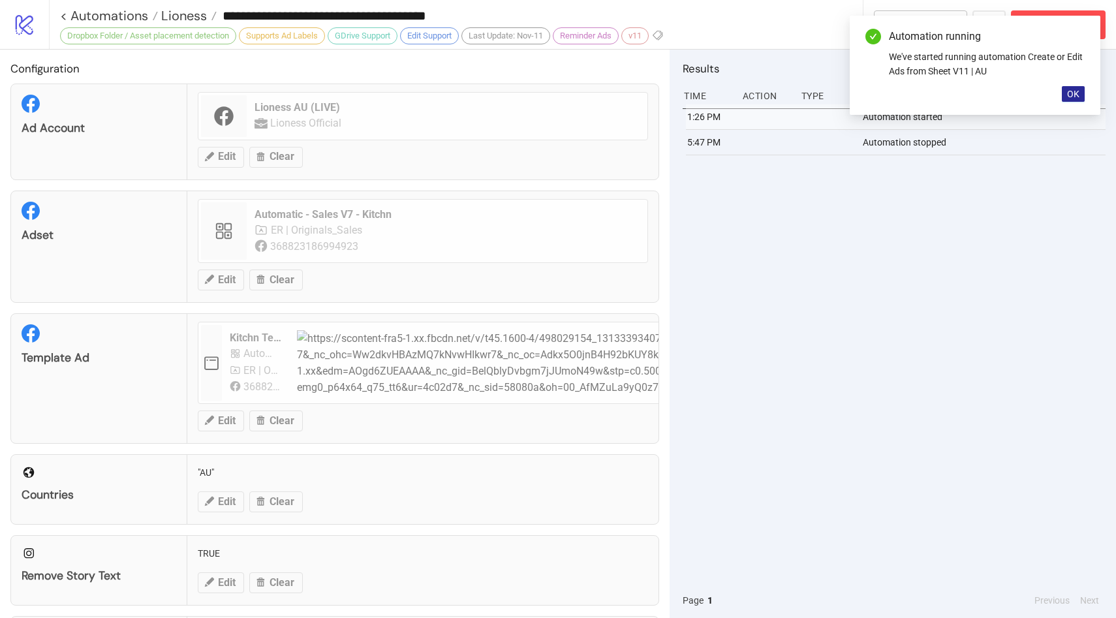
click at [1079, 95] on span "OK" at bounding box center [1073, 94] width 12 height 10
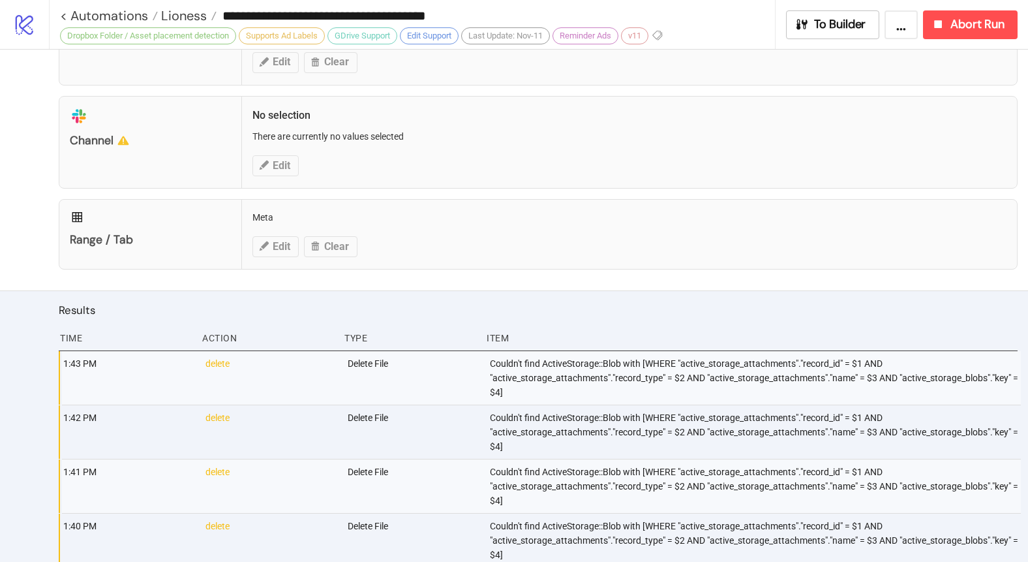
scroll to position [425, 0]
